Goal: Check status: Check status

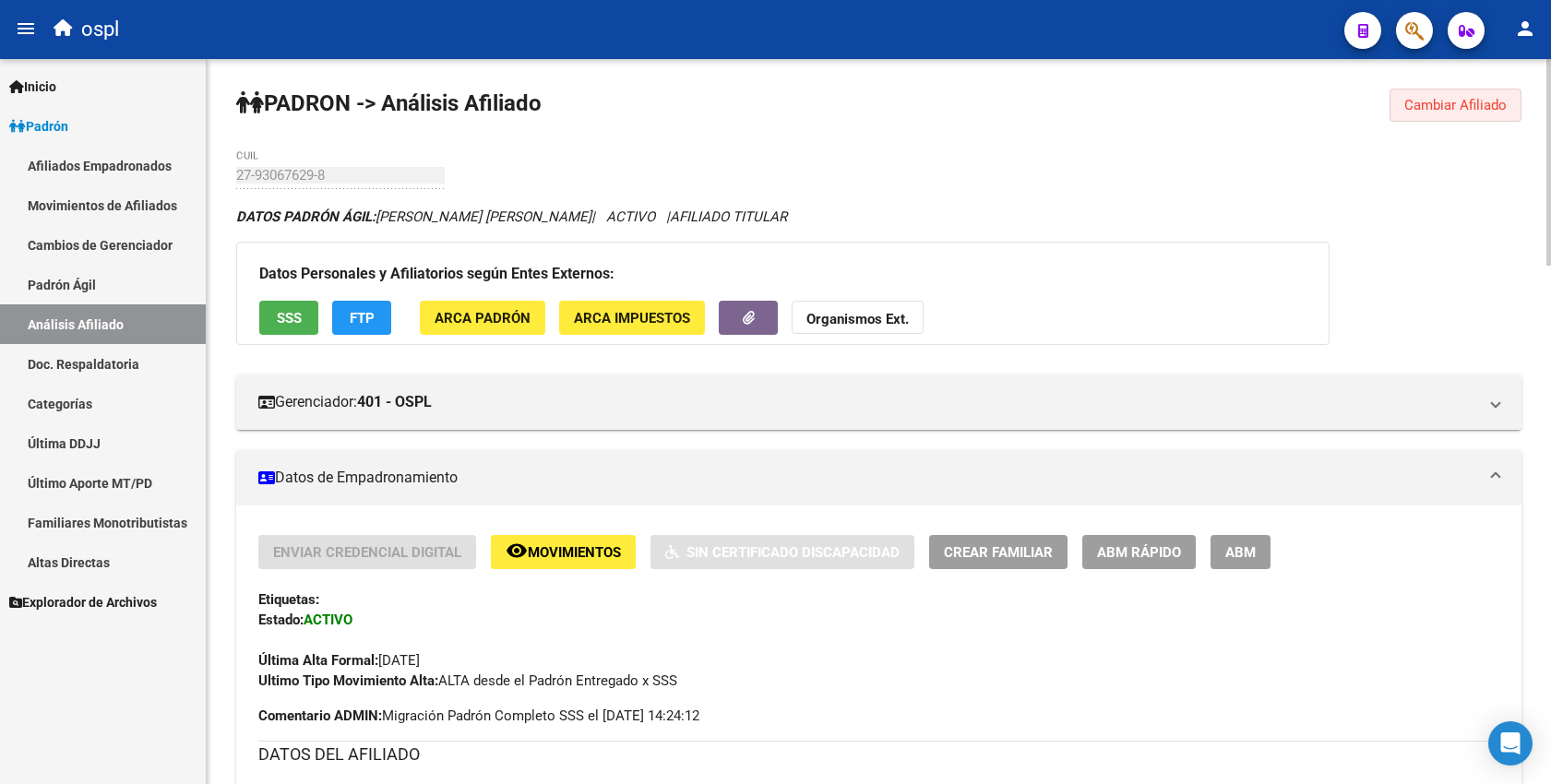
click at [1412, 109] on span "Cambiar Afiliado" at bounding box center [1454, 105] width 102 height 17
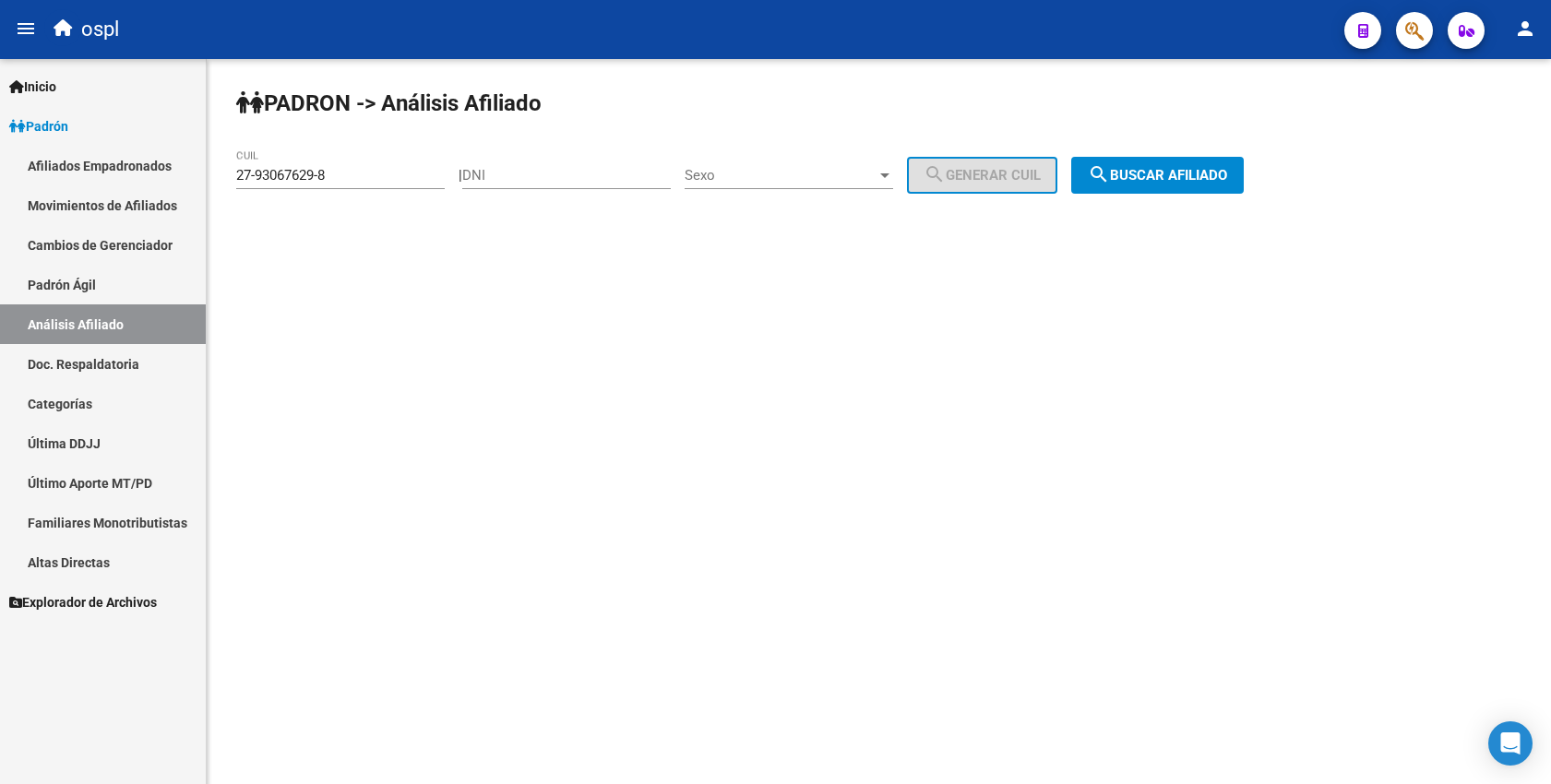
click at [268, 169] on input "27-93067629-8" at bounding box center [340, 175] width 208 height 17
click at [272, 169] on input "27-93067629-8" at bounding box center [340, 175] width 208 height 17
drag, startPoint x: 332, startPoint y: 175, endPoint x: -57, endPoint y: 175, distance: 389.0
click at [0, 175] on html "menu ospl person Firma Express Inicio Calendario SSS Instructivos Contacto OS P…" at bounding box center [775, 392] width 1551 height 784
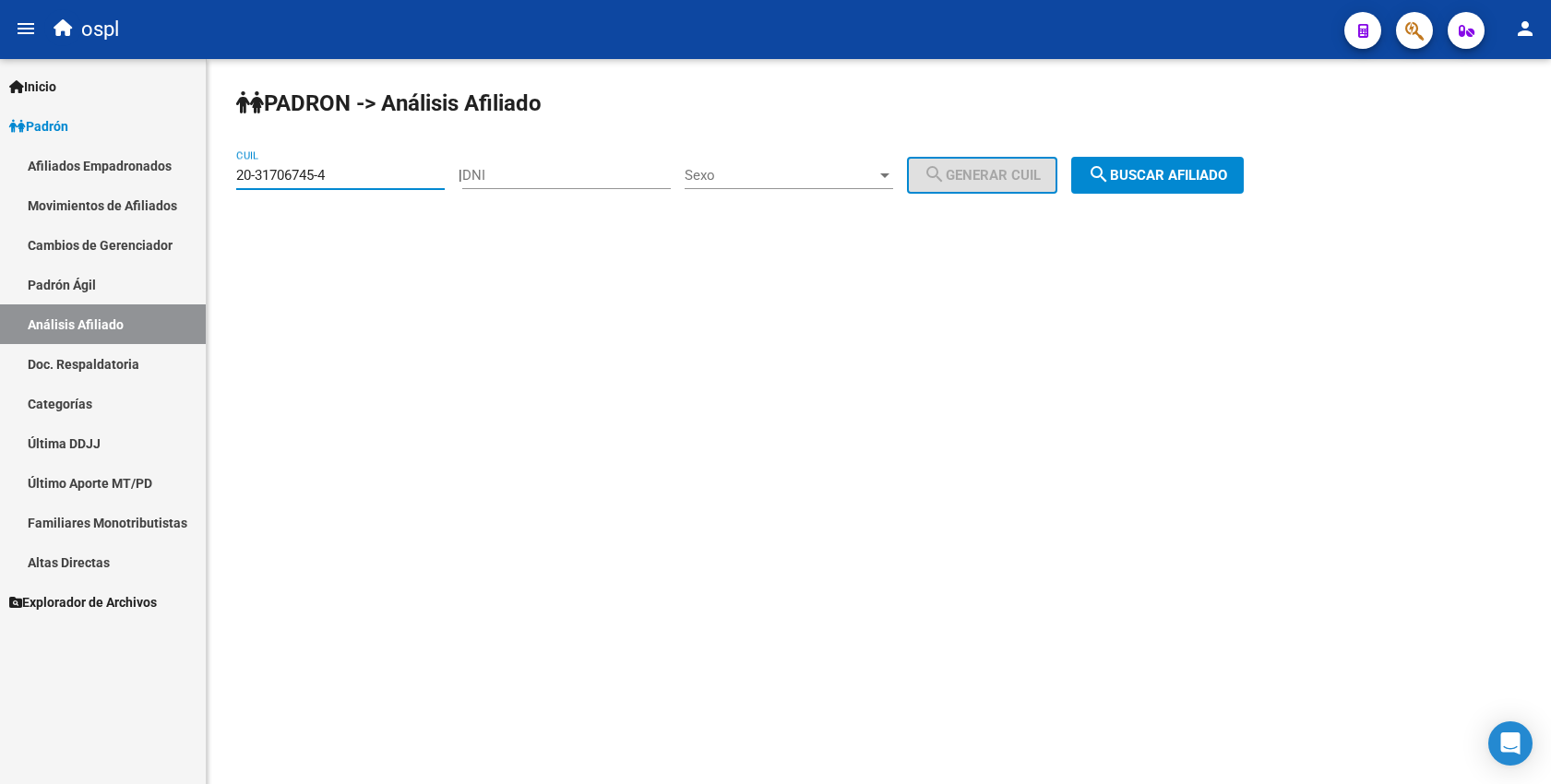
type input "20-31706745-4"
drag, startPoint x: 1201, startPoint y: 181, endPoint x: 1186, endPoint y: 163, distance: 23.4
click at [1196, 163] on button "search Buscar afiliado" at bounding box center [1157, 174] width 172 height 37
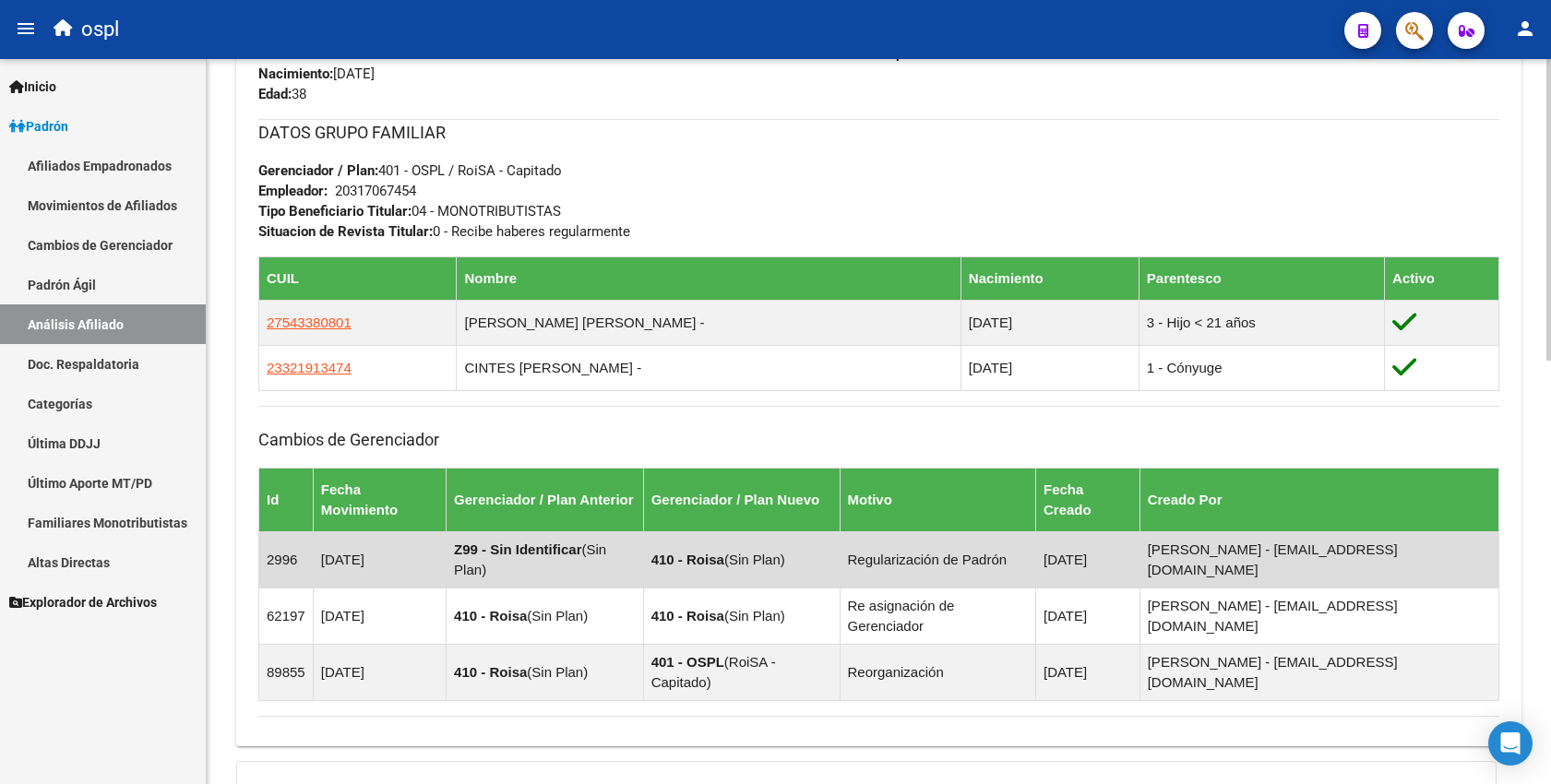
scroll to position [1016, 0]
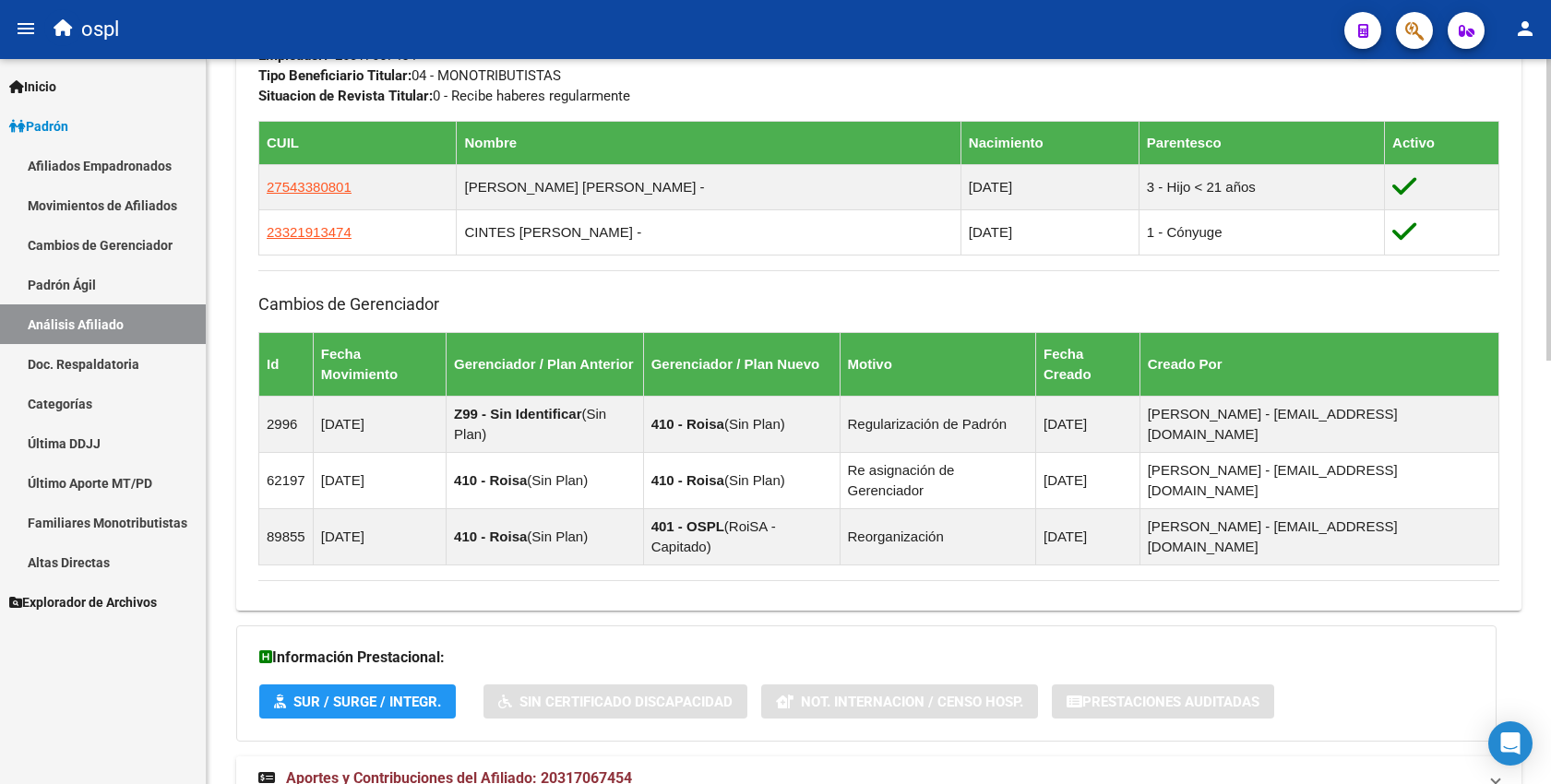
click at [500, 756] on mat-expansion-panel-header "Aportes y Contribuciones del Afiliado: 20317067454" at bounding box center [878, 777] width 1285 height 44
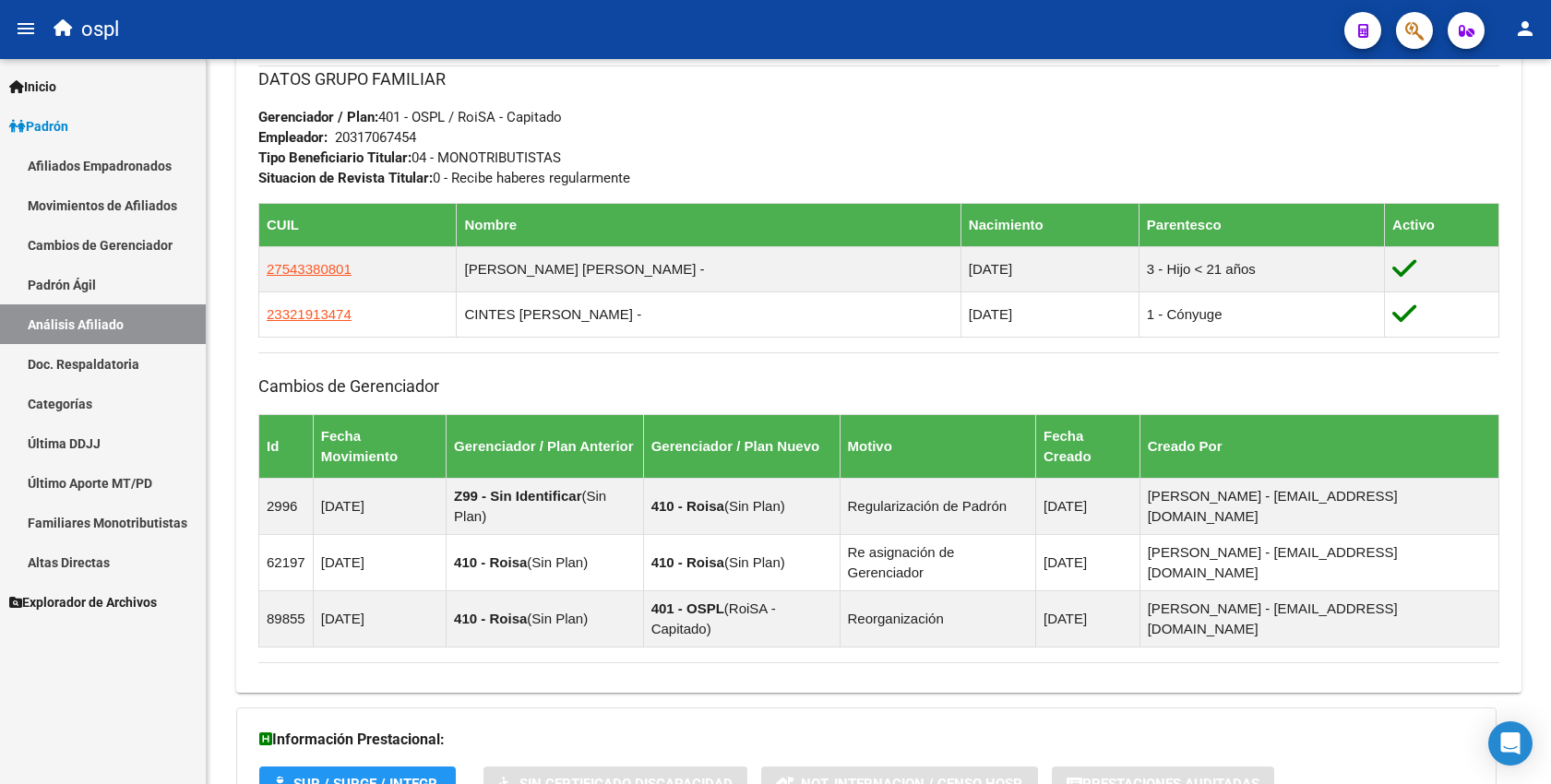
scroll to position [658, 0]
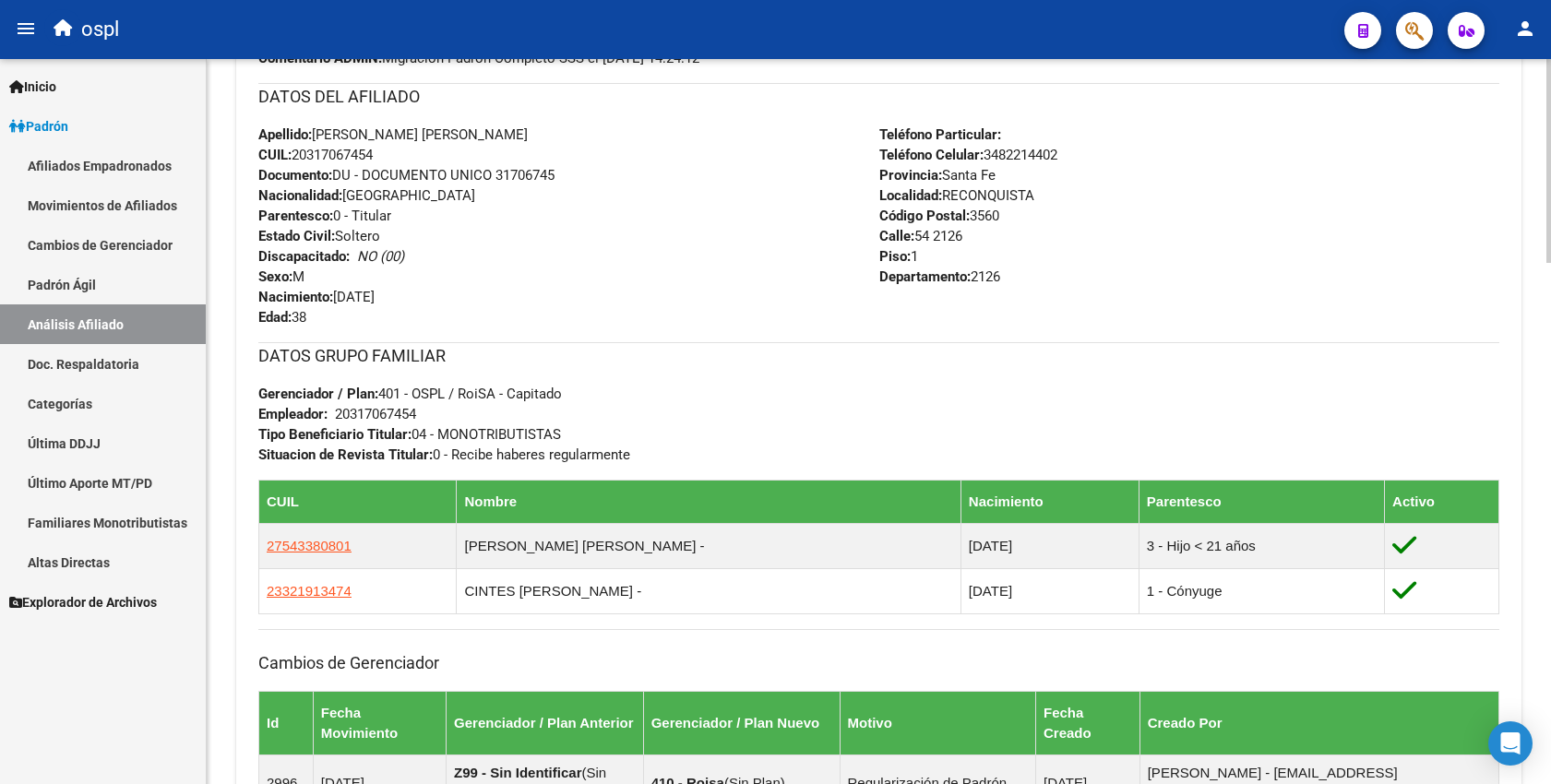
click at [334, 159] on span "CUIL: 20317067454" at bounding box center [316, 155] width 114 height 17
copy span "20317067454"
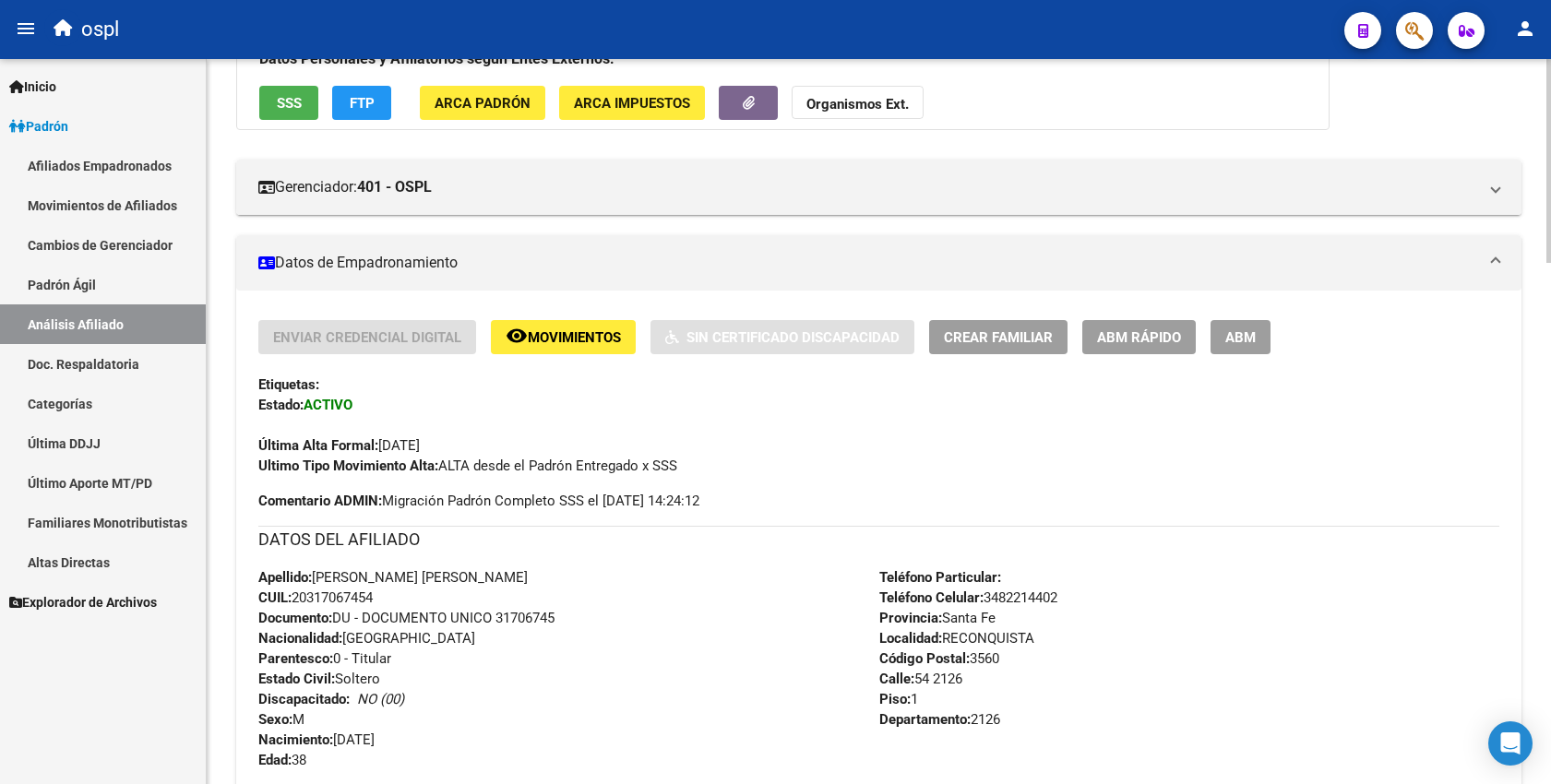
scroll to position [197, 0]
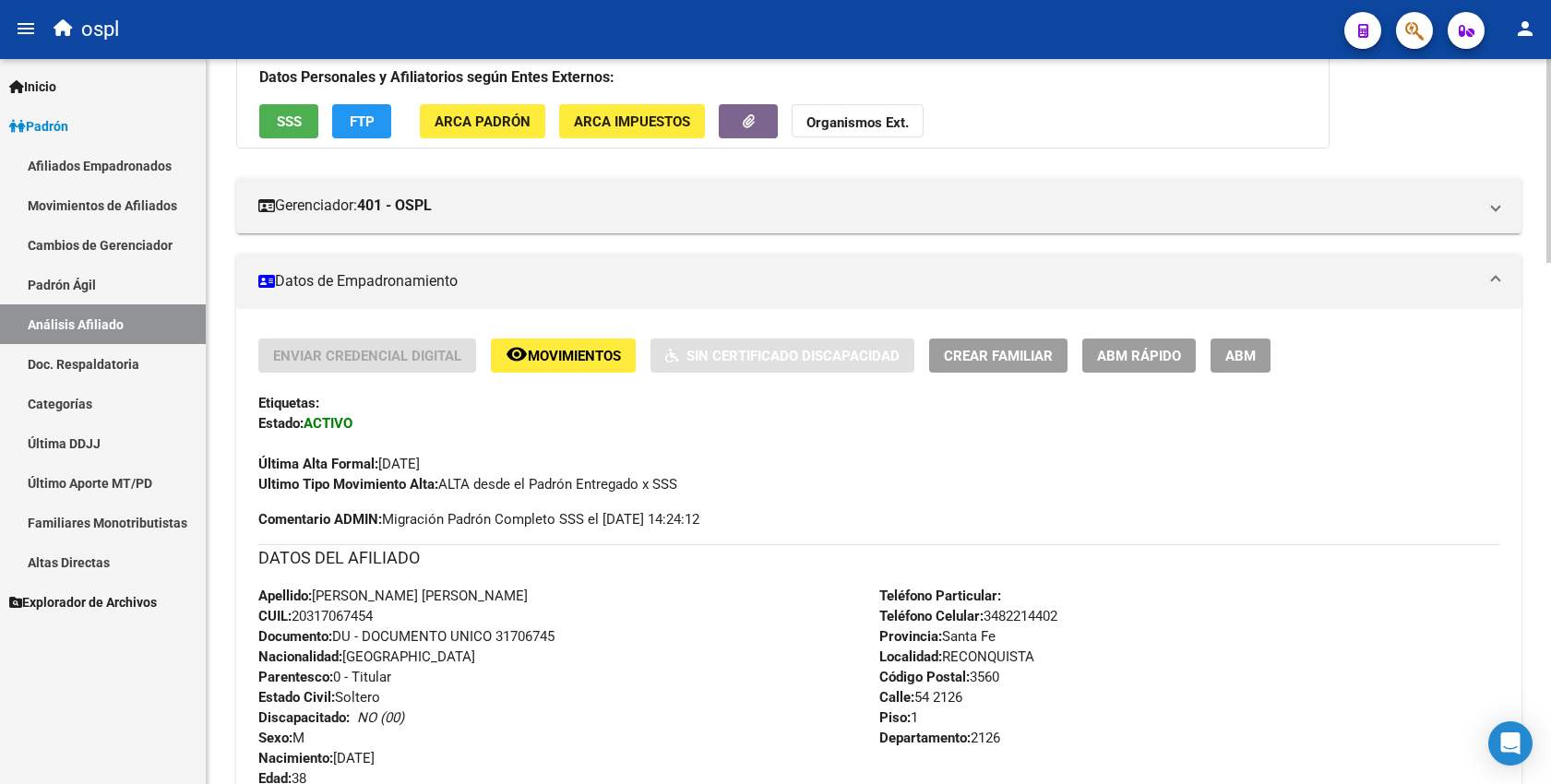
click at [357, 616] on span "CUIL: 20317067454" at bounding box center [316, 616] width 114 height 17
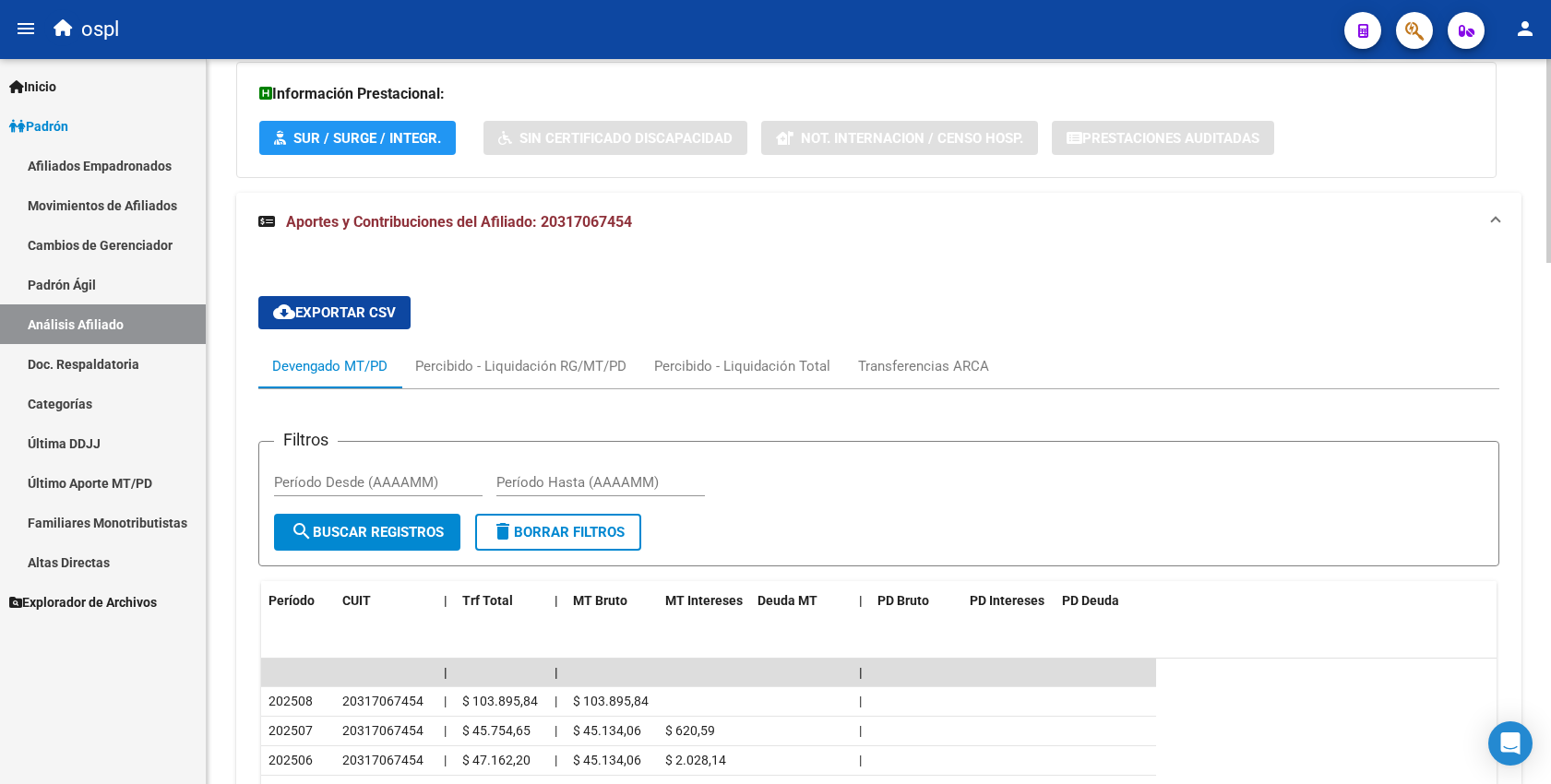
scroll to position [1764, 0]
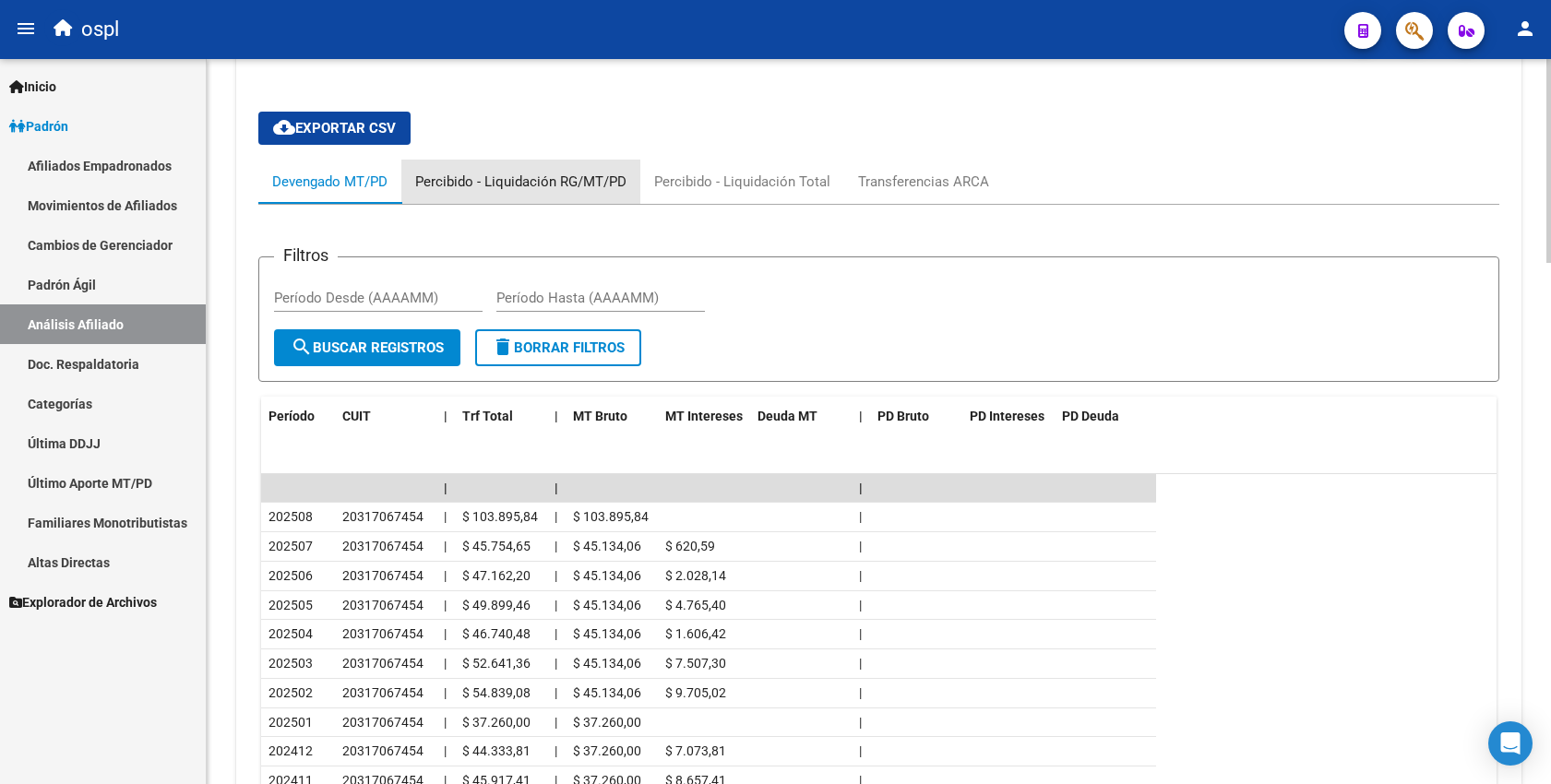
click at [535, 171] on div "Percibido - Liquidación RG/MT/PD" at bounding box center [520, 182] width 211 height 21
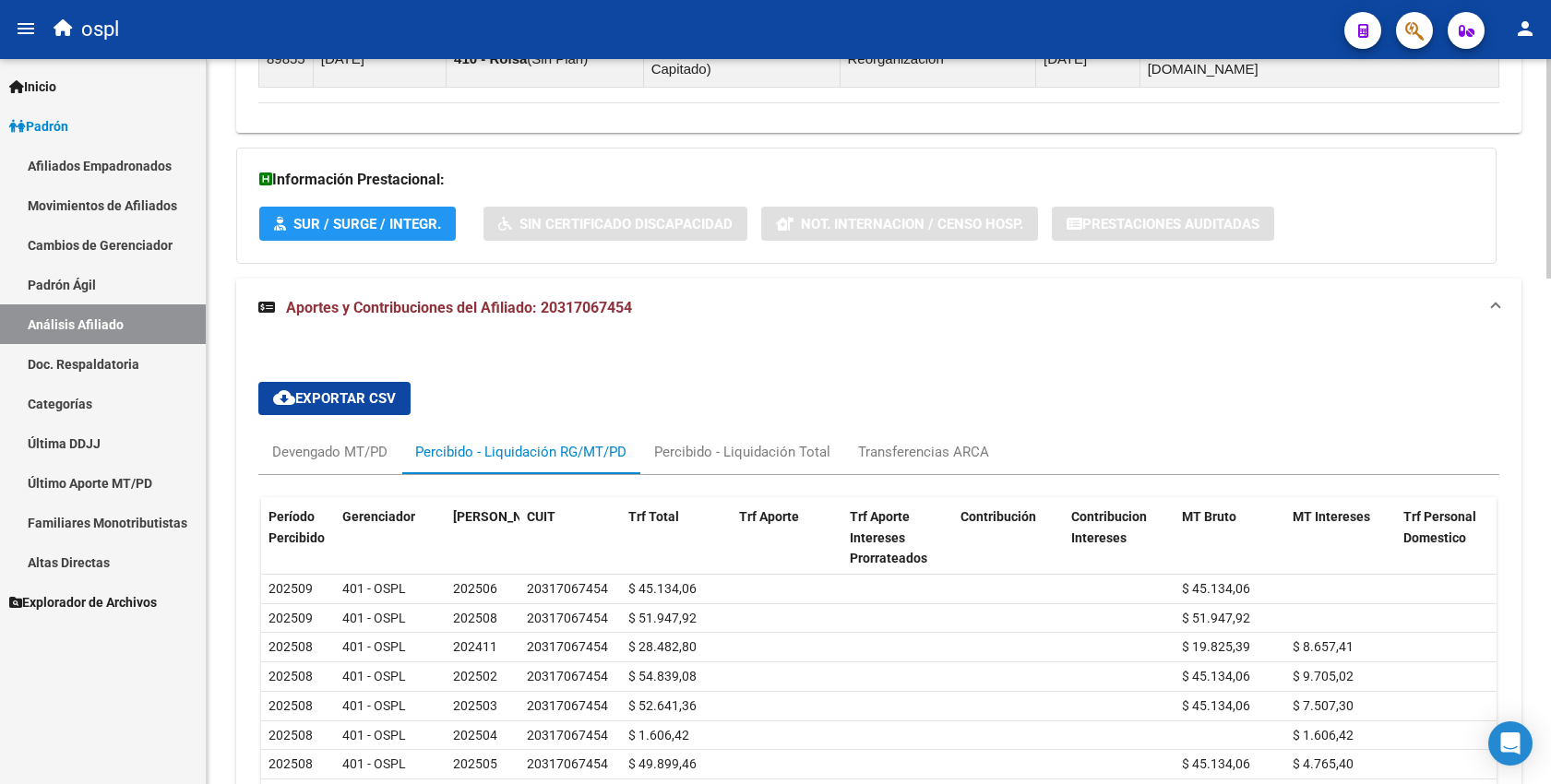
scroll to position [1604, 0]
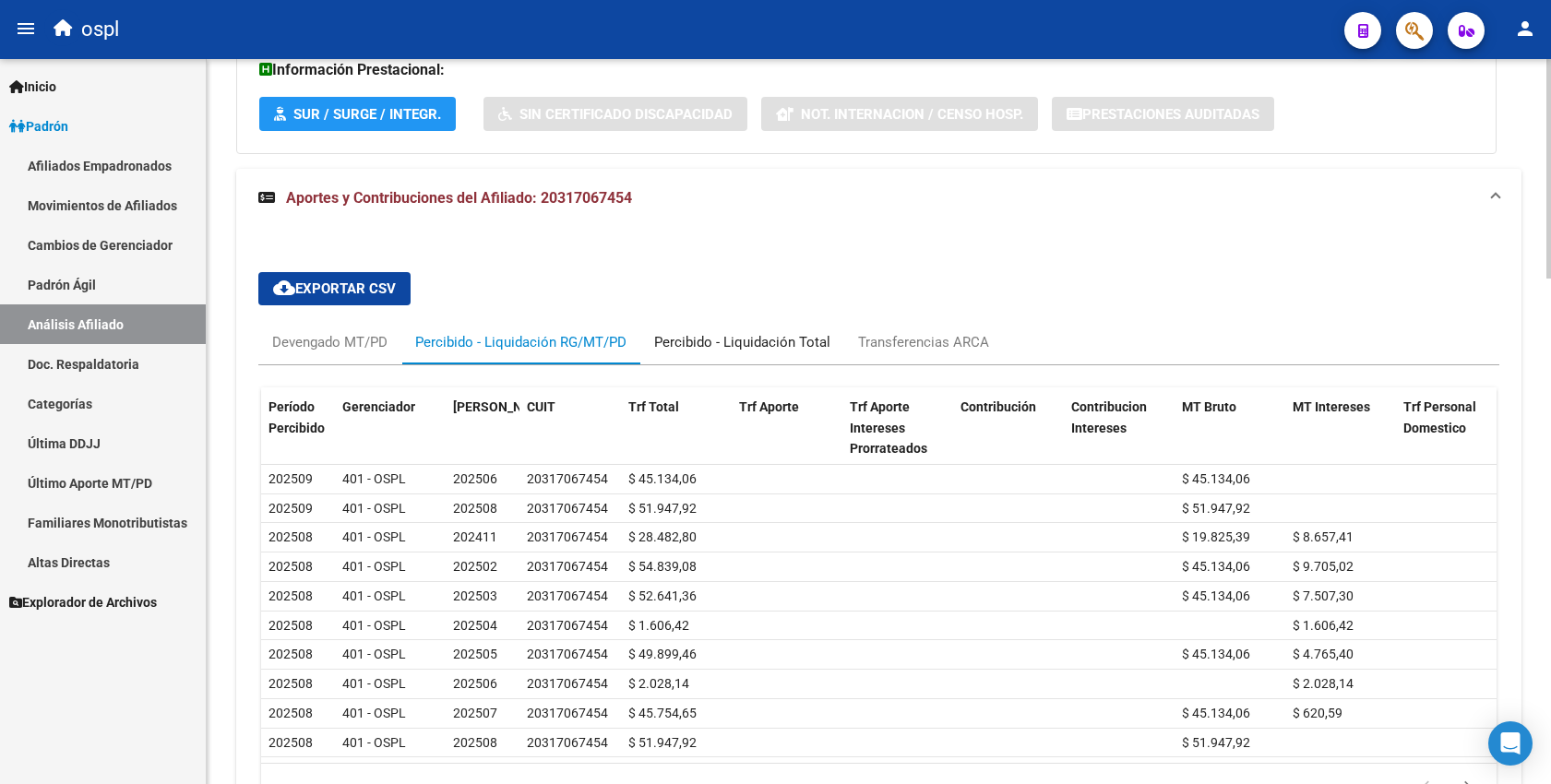
click at [744, 332] on div "Percibido - Liquidación Total" at bounding box center [742, 342] width 176 height 21
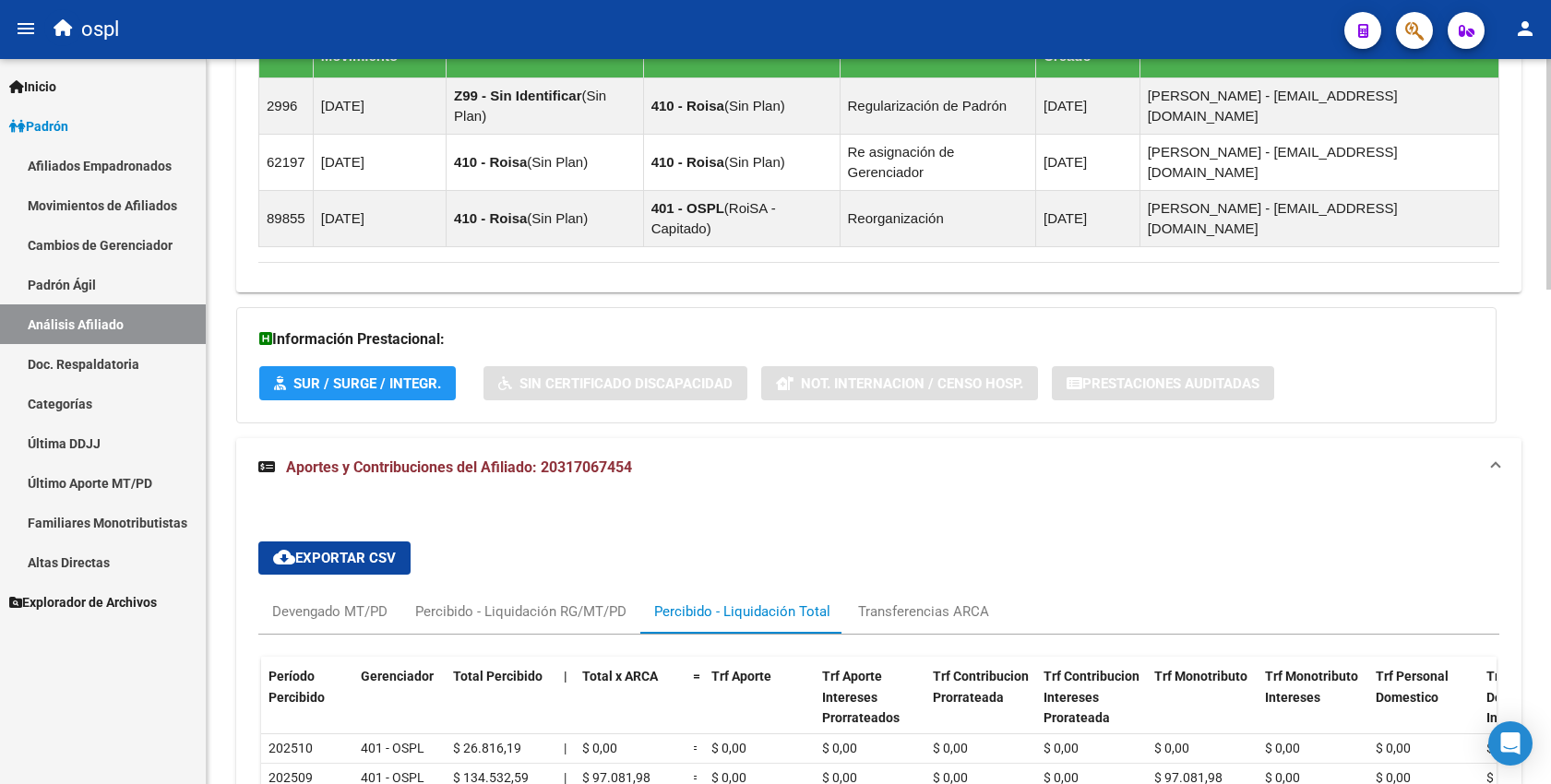
scroll to position [1554, 0]
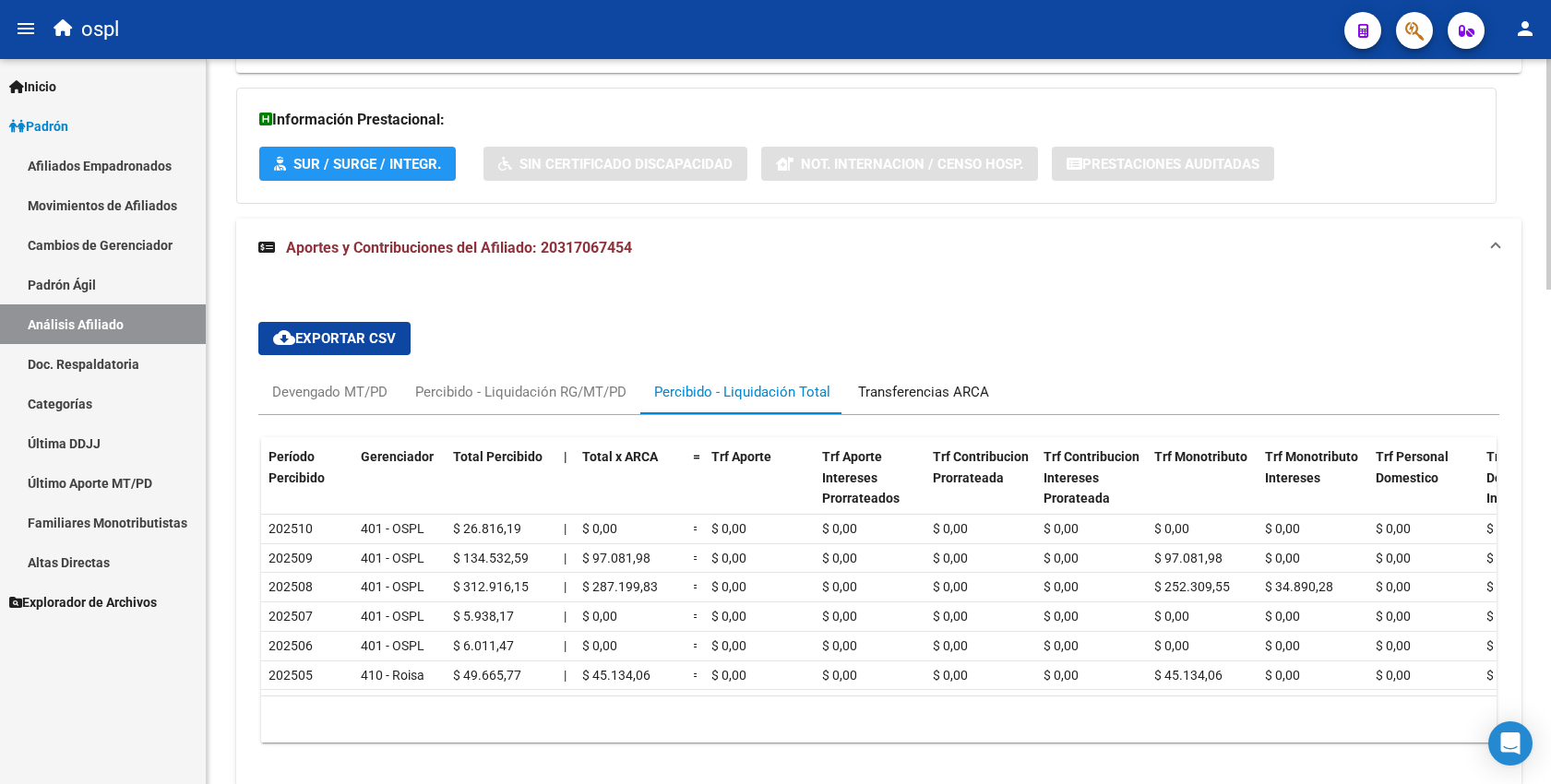
click at [906, 382] on div "Transferencias ARCA" at bounding box center [924, 392] width 131 height 21
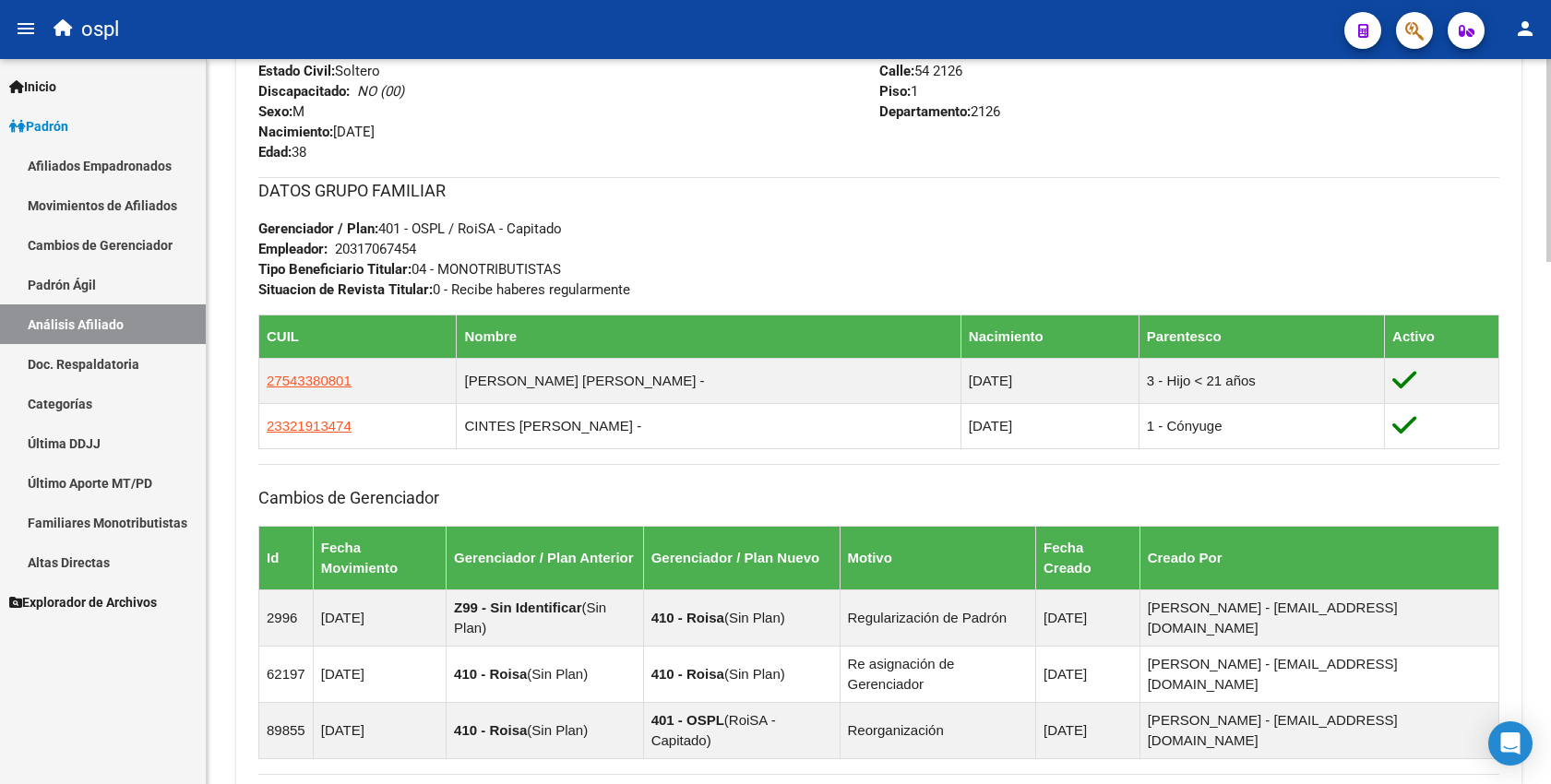
scroll to position [816, 0]
